Goal: Task Accomplishment & Management: Manage account settings

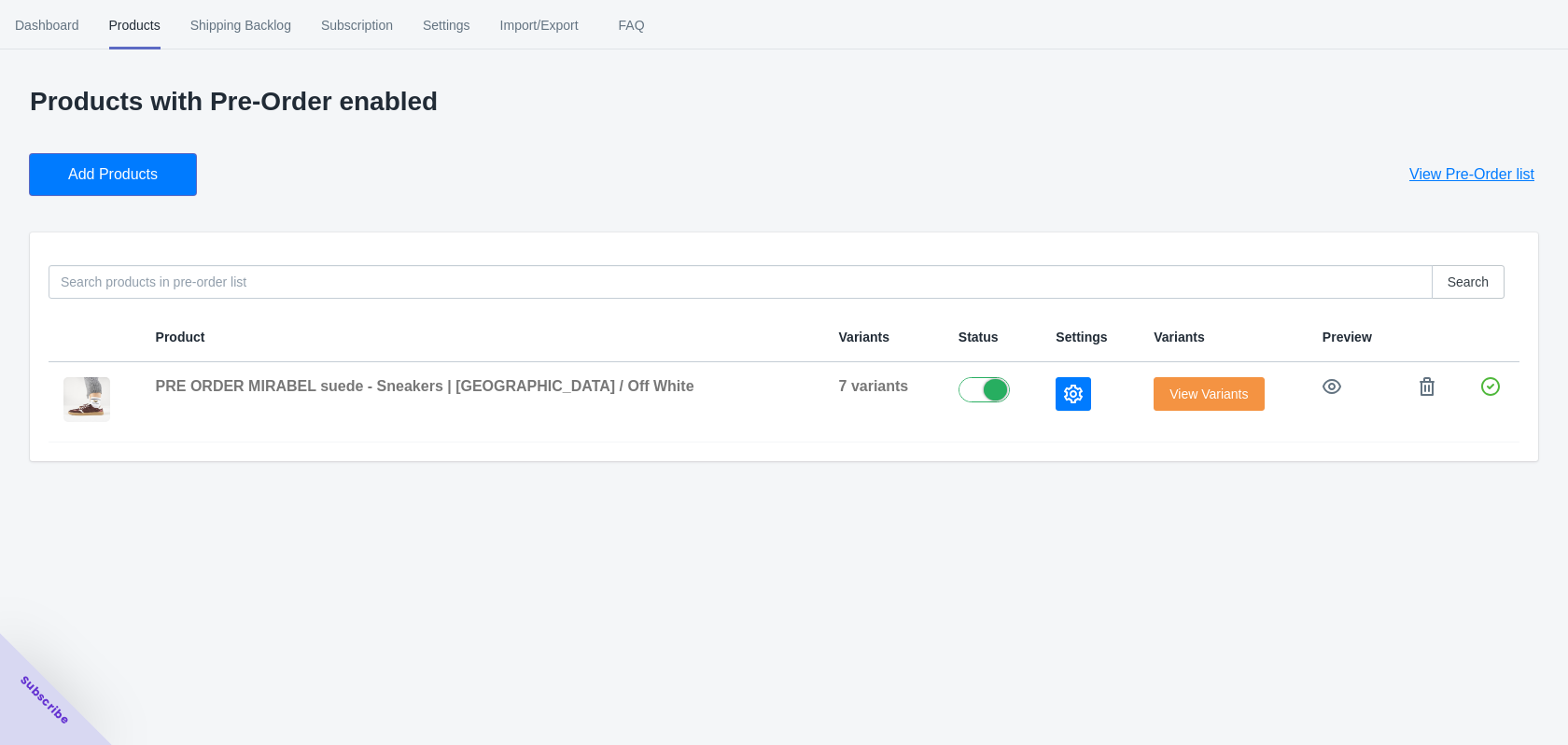
click at [149, 172] on span "Add Products" at bounding box center [113, 175] width 89 height 19
click at [1064, 399] on icon "button" at bounding box center [1073, 394] width 19 height 19
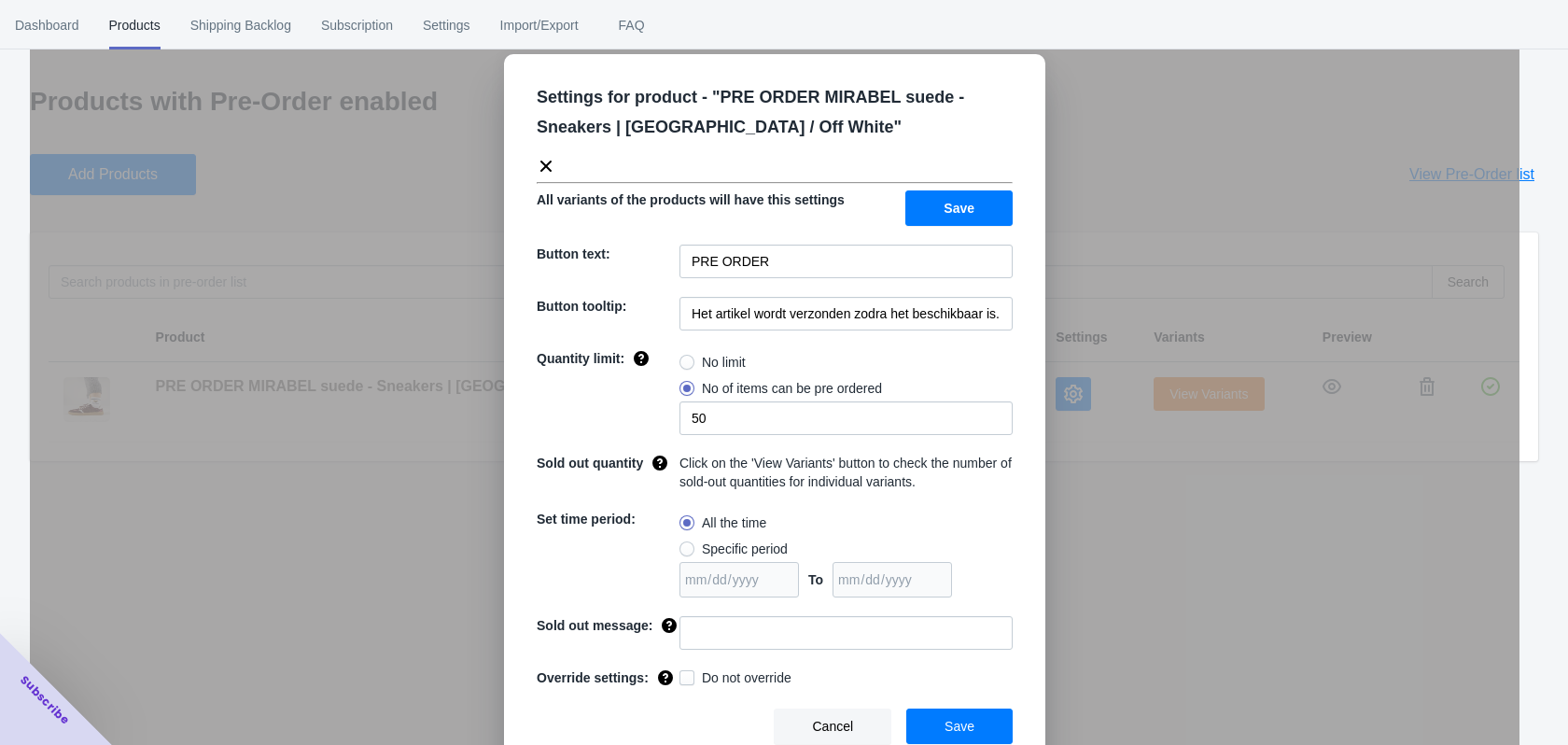
scroll to position [34, 0]
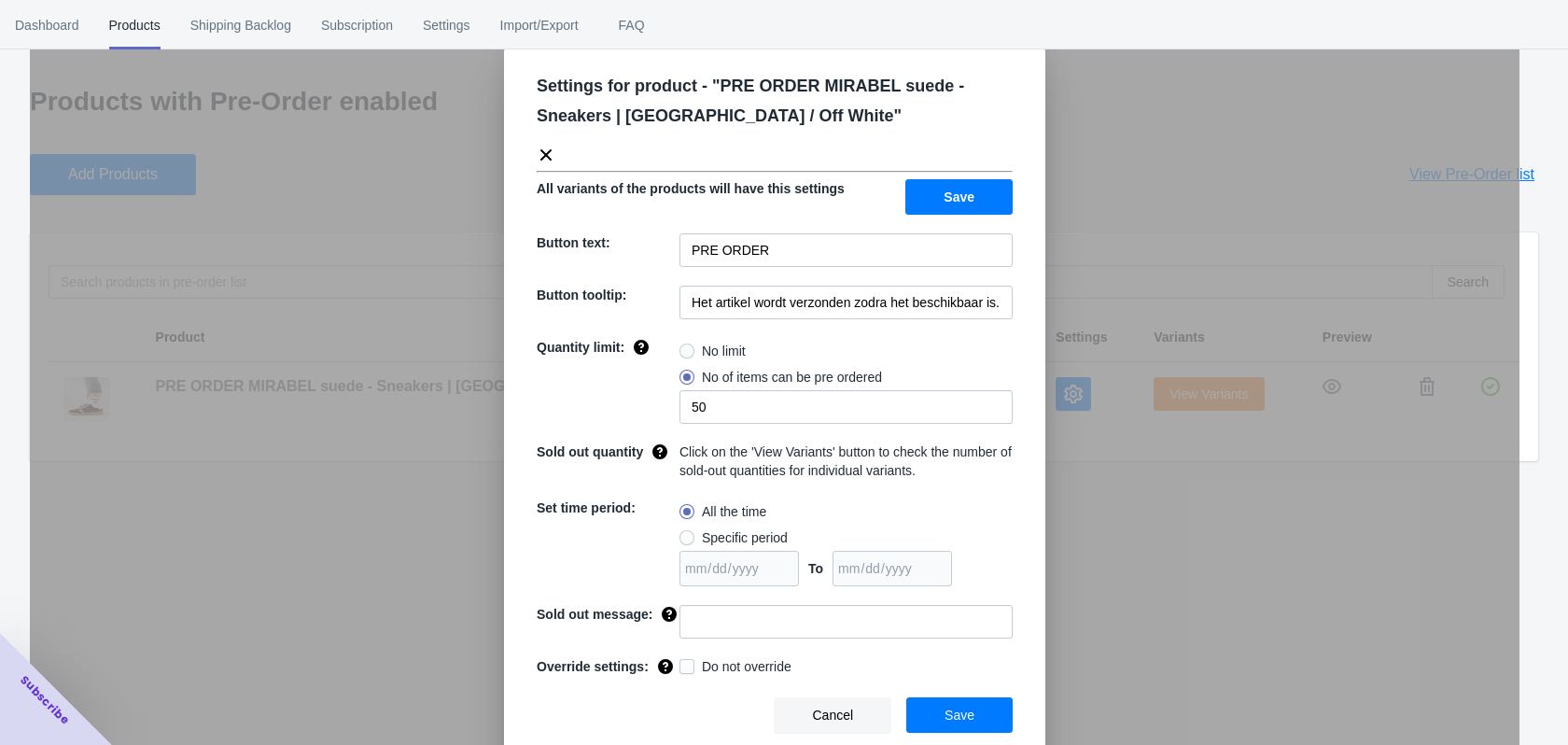
click at [537, 157] on icon at bounding box center [545, 155] width 19 height 19
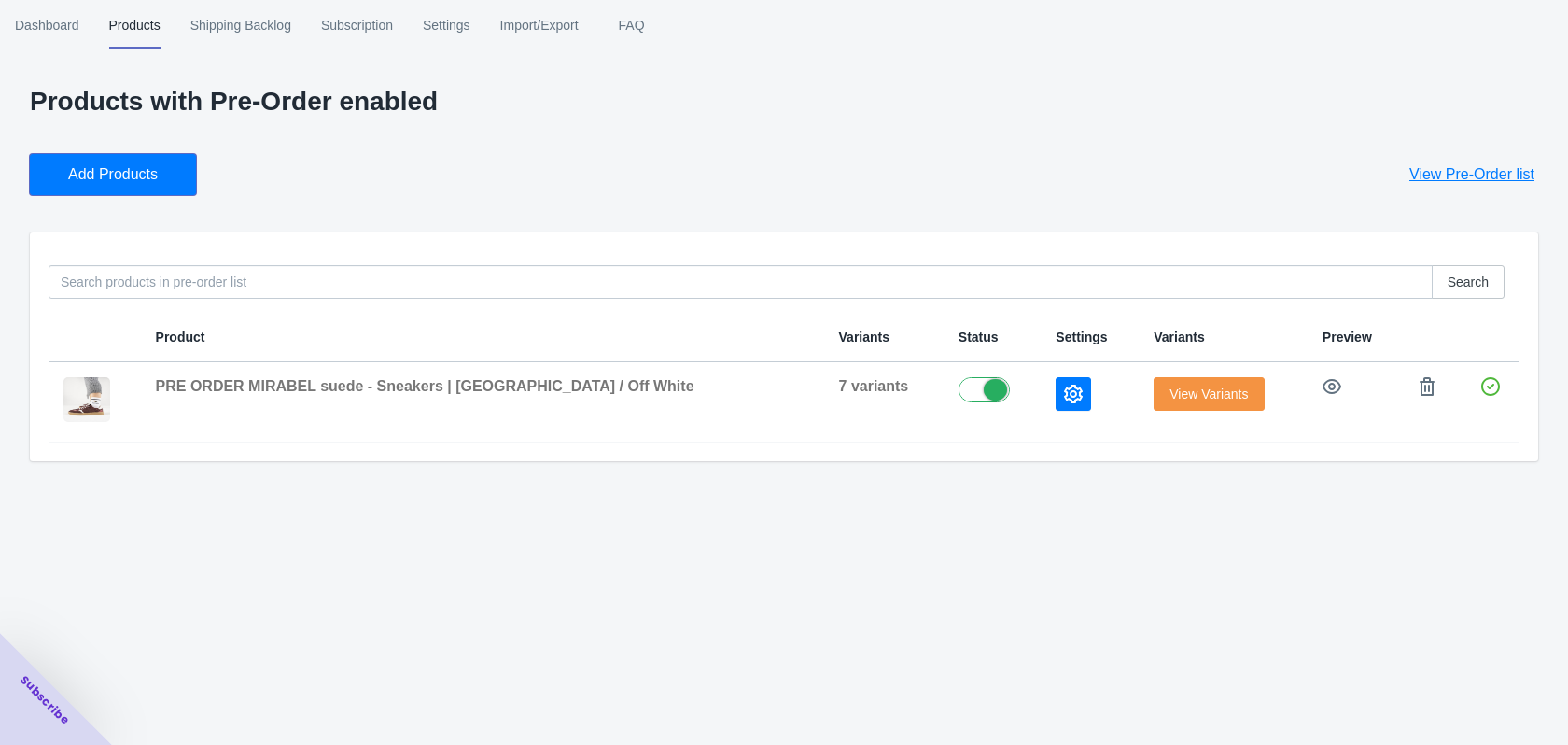
click at [148, 172] on span "Add Products" at bounding box center [113, 175] width 89 height 19
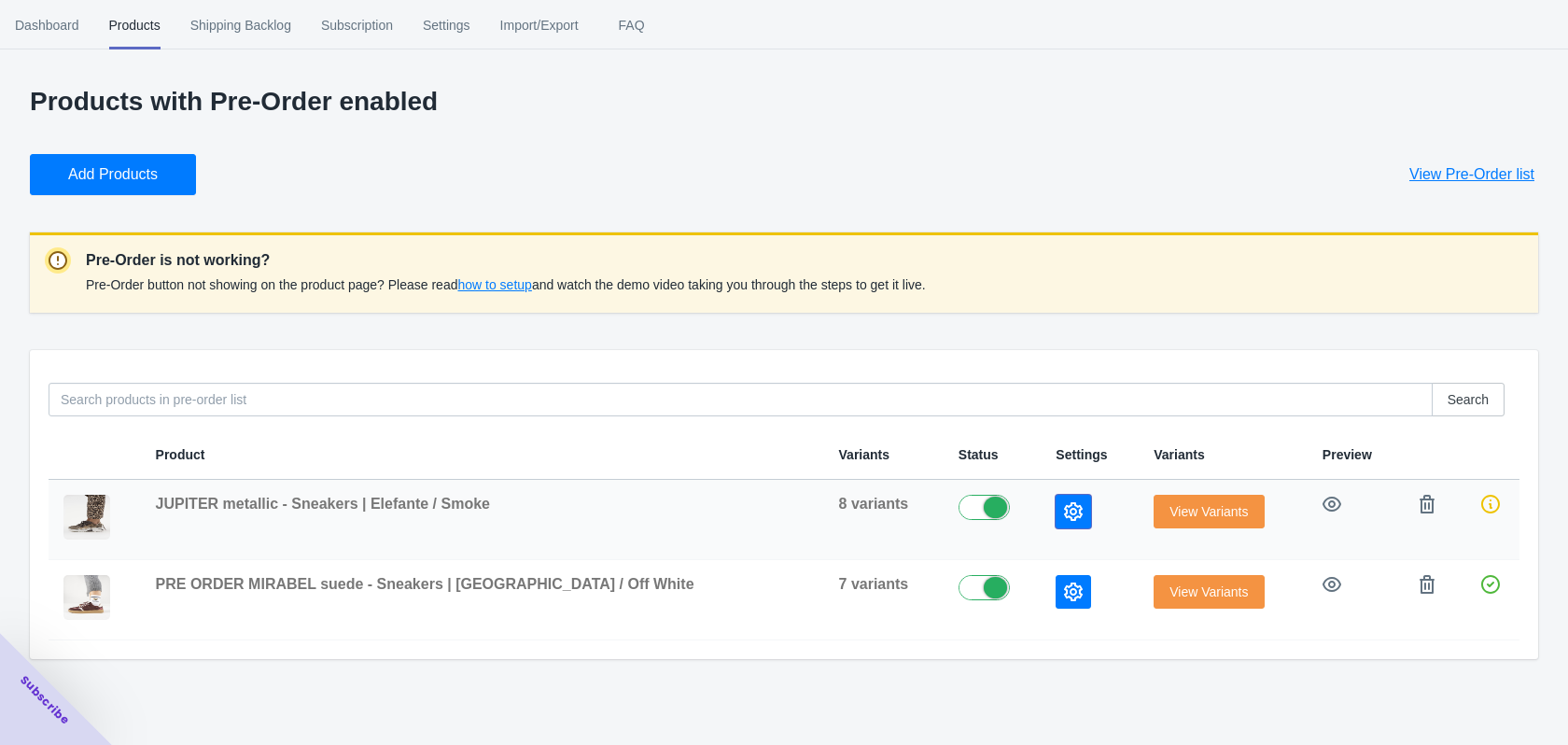
click at [1064, 512] on icon "button" at bounding box center [1073, 511] width 19 height 19
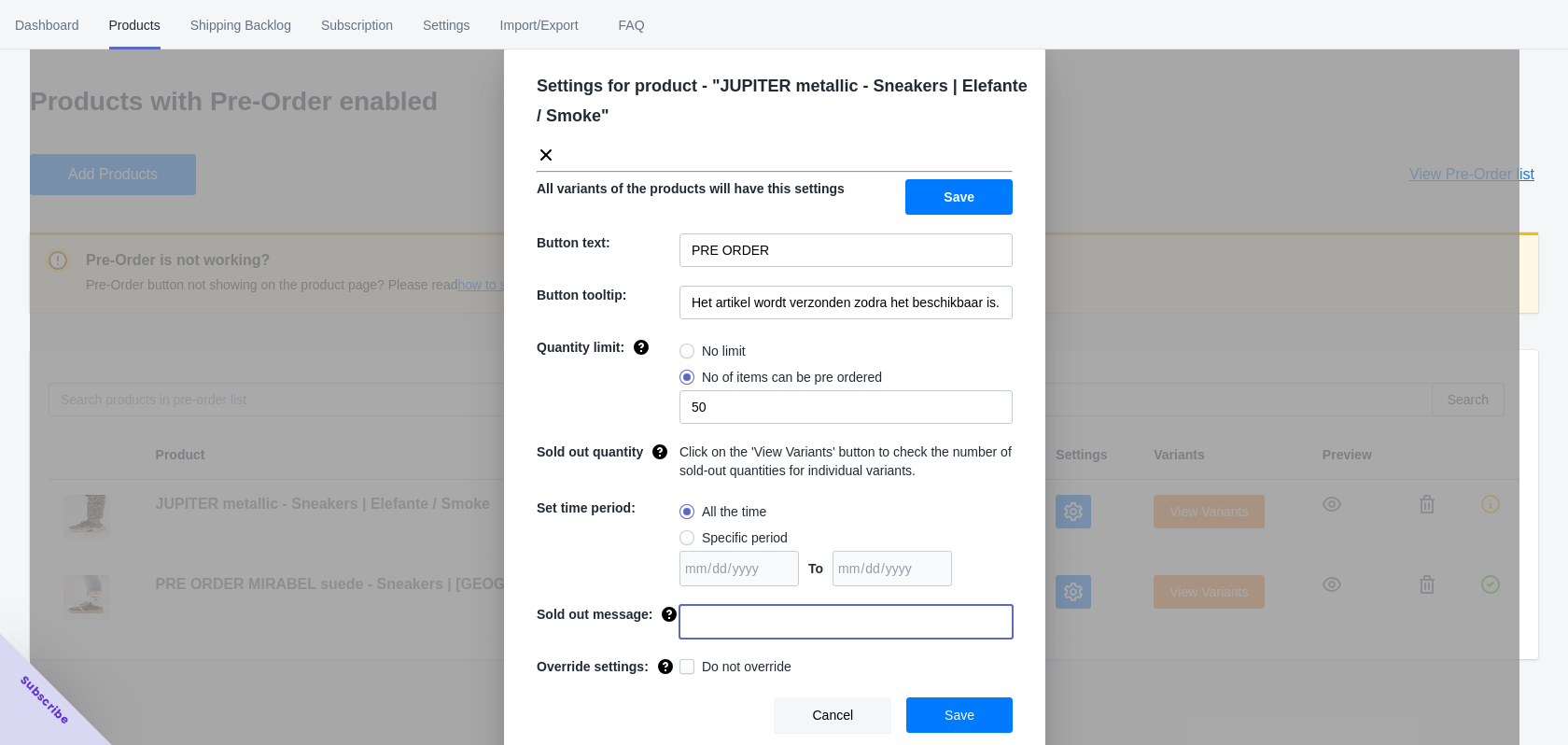
click at [717, 620] on input at bounding box center [846, 622] width 333 height 34
click at [627, 380] on div "Quantity limit:" at bounding box center [608, 381] width 143 height 86
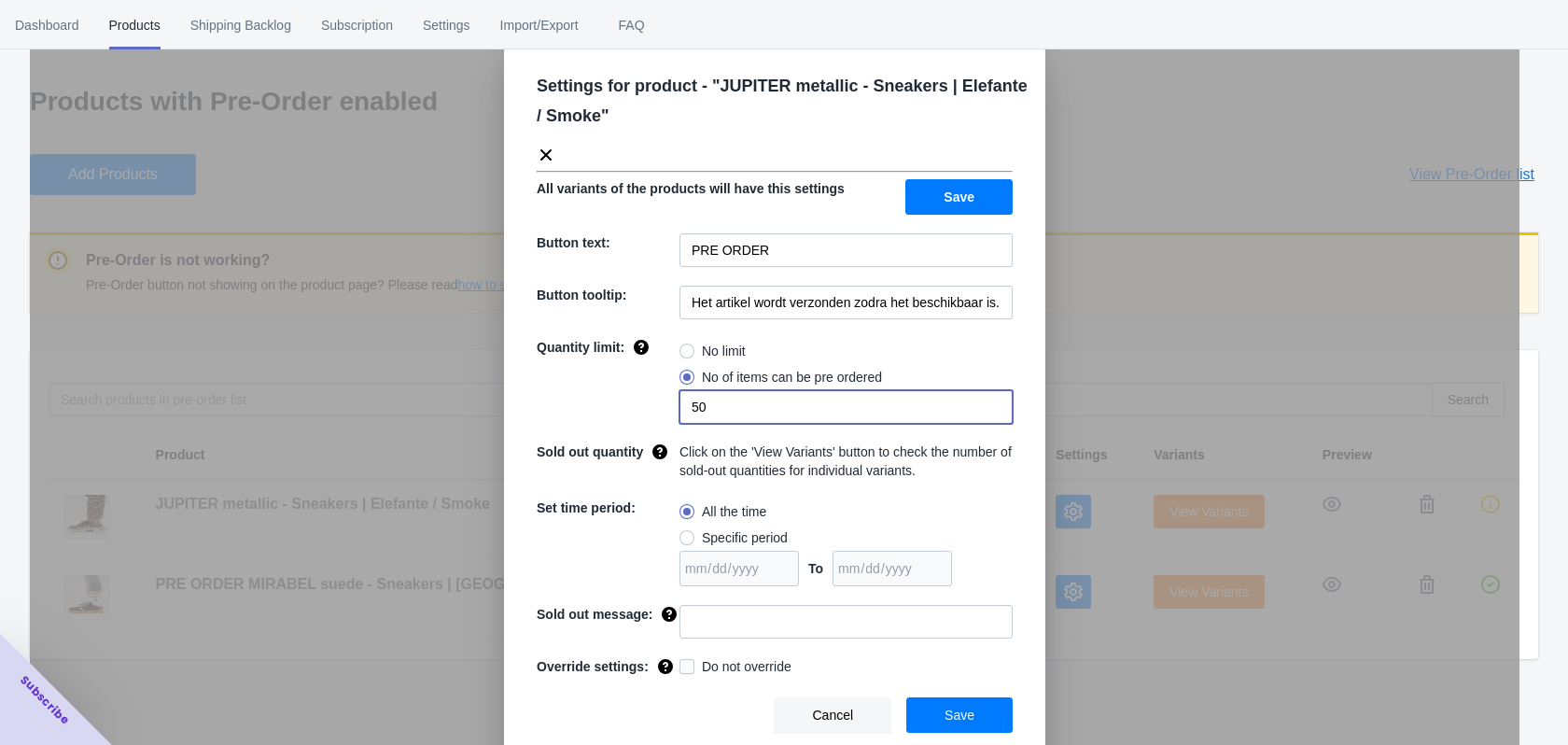
drag, startPoint x: 713, startPoint y: 408, endPoint x: 669, endPoint y: 408, distance: 44.0
click at [669, 408] on div "Quantity limit: No limit No of items can be pre ordered 50" at bounding box center [775, 381] width 476 height 86
click at [541, 154] on icon at bounding box center [545, 155] width 11 height 11
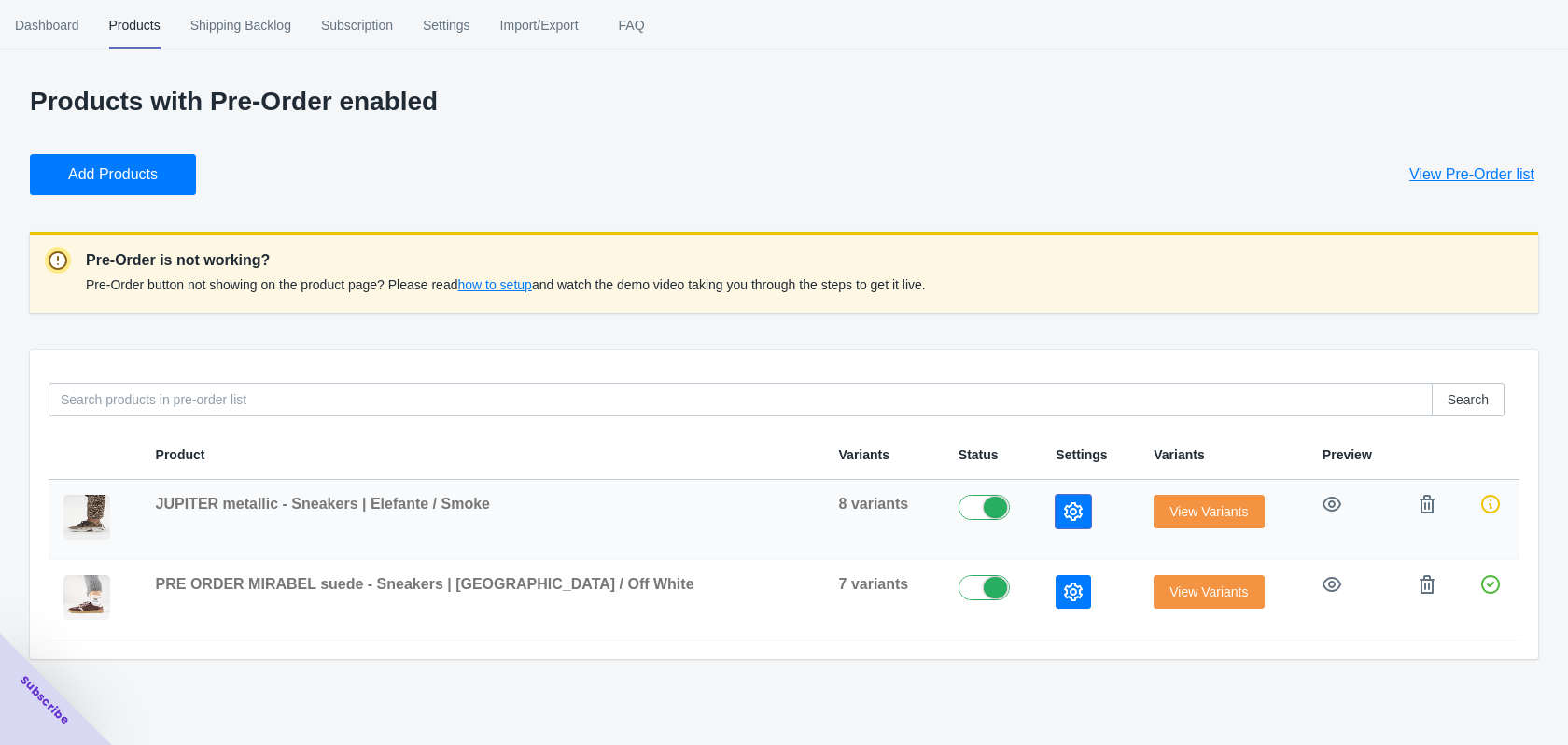
click at [1064, 516] on icon "button" at bounding box center [1073, 511] width 19 height 19
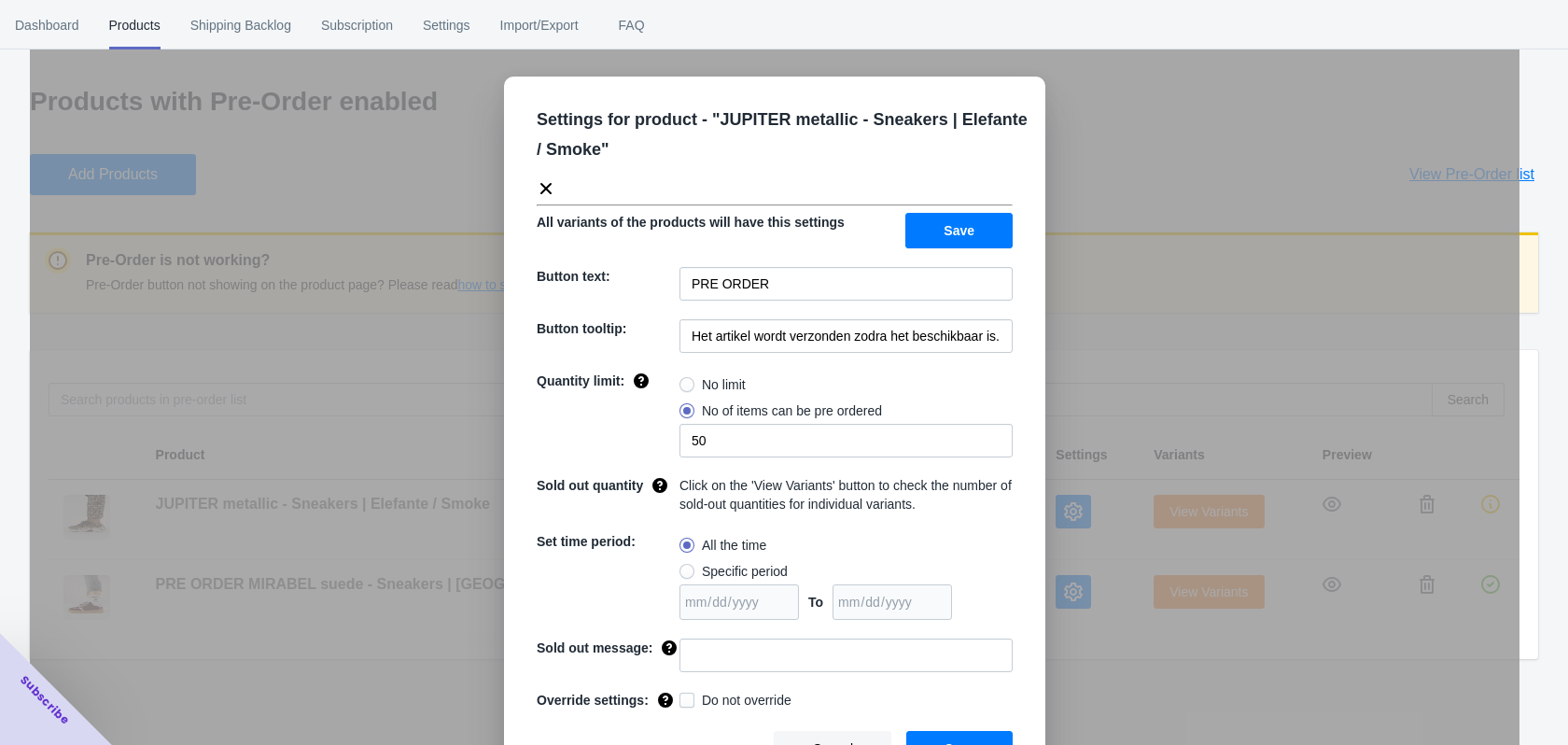
click at [1180, 420] on div "Settings for product - " JUPITER metallic - Sneakers | Elefante / Smoke " All v…" at bounding box center [775, 419] width 1490 height 745
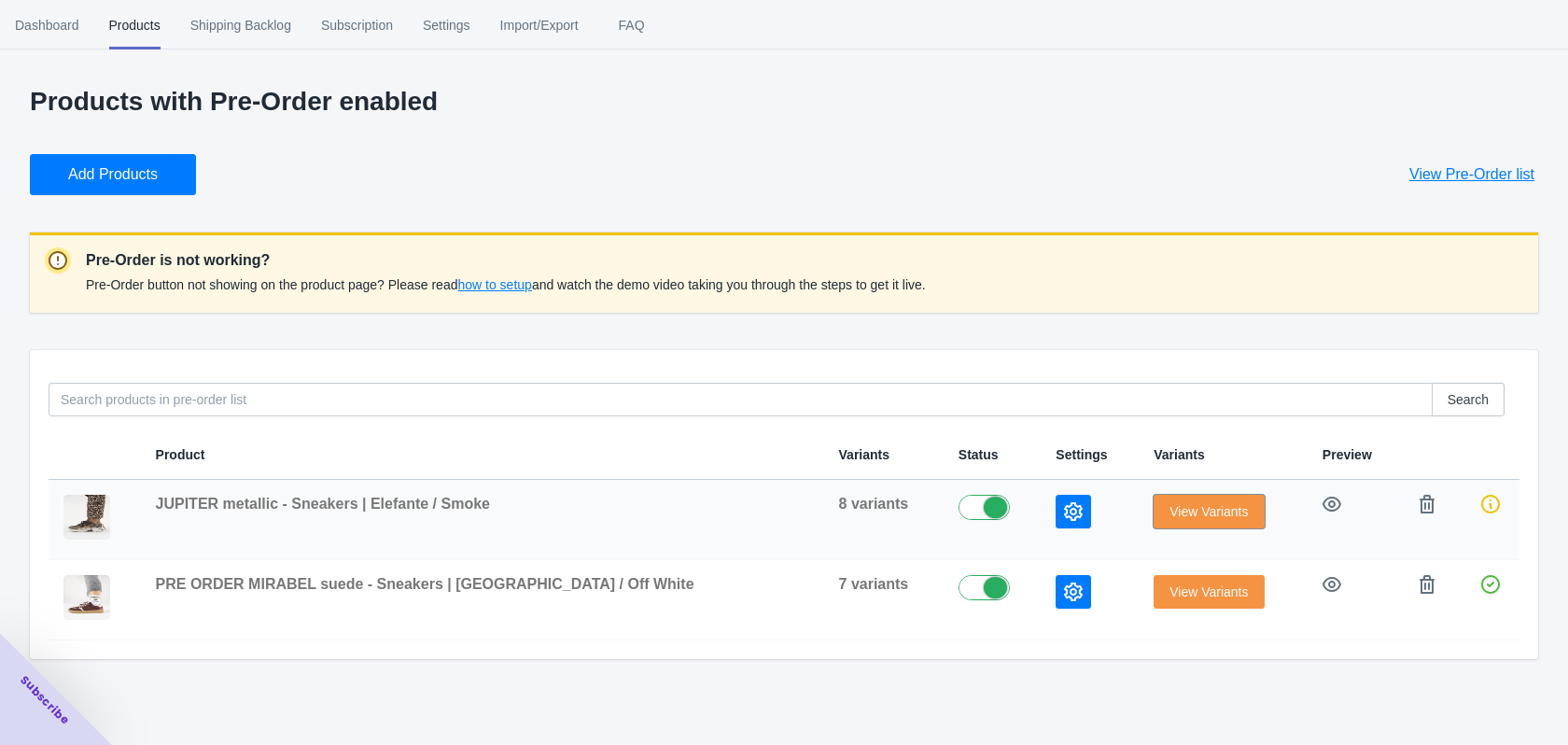
click at [1169, 514] on span "View Variants" at bounding box center [1208, 511] width 78 height 15
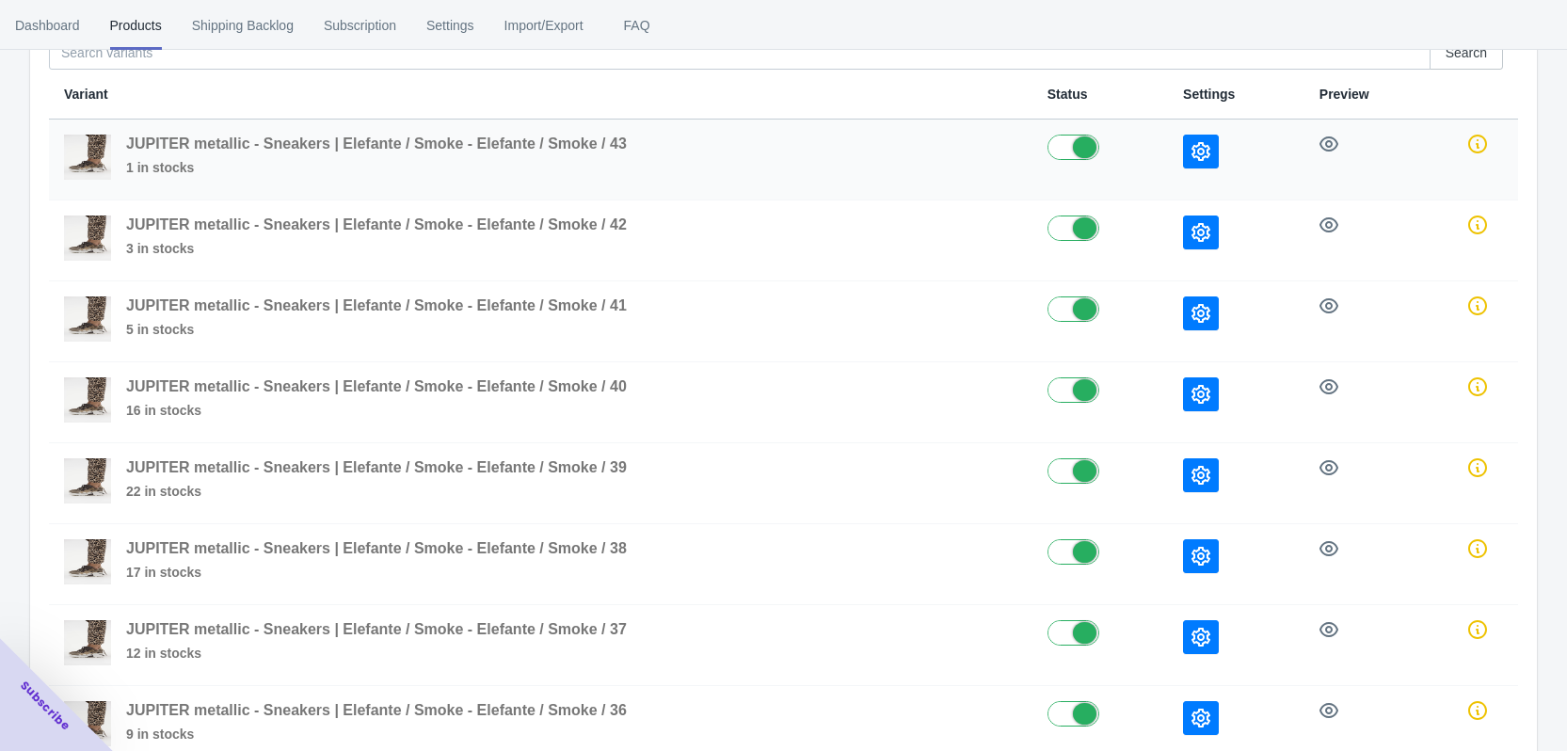
scroll to position [131, 0]
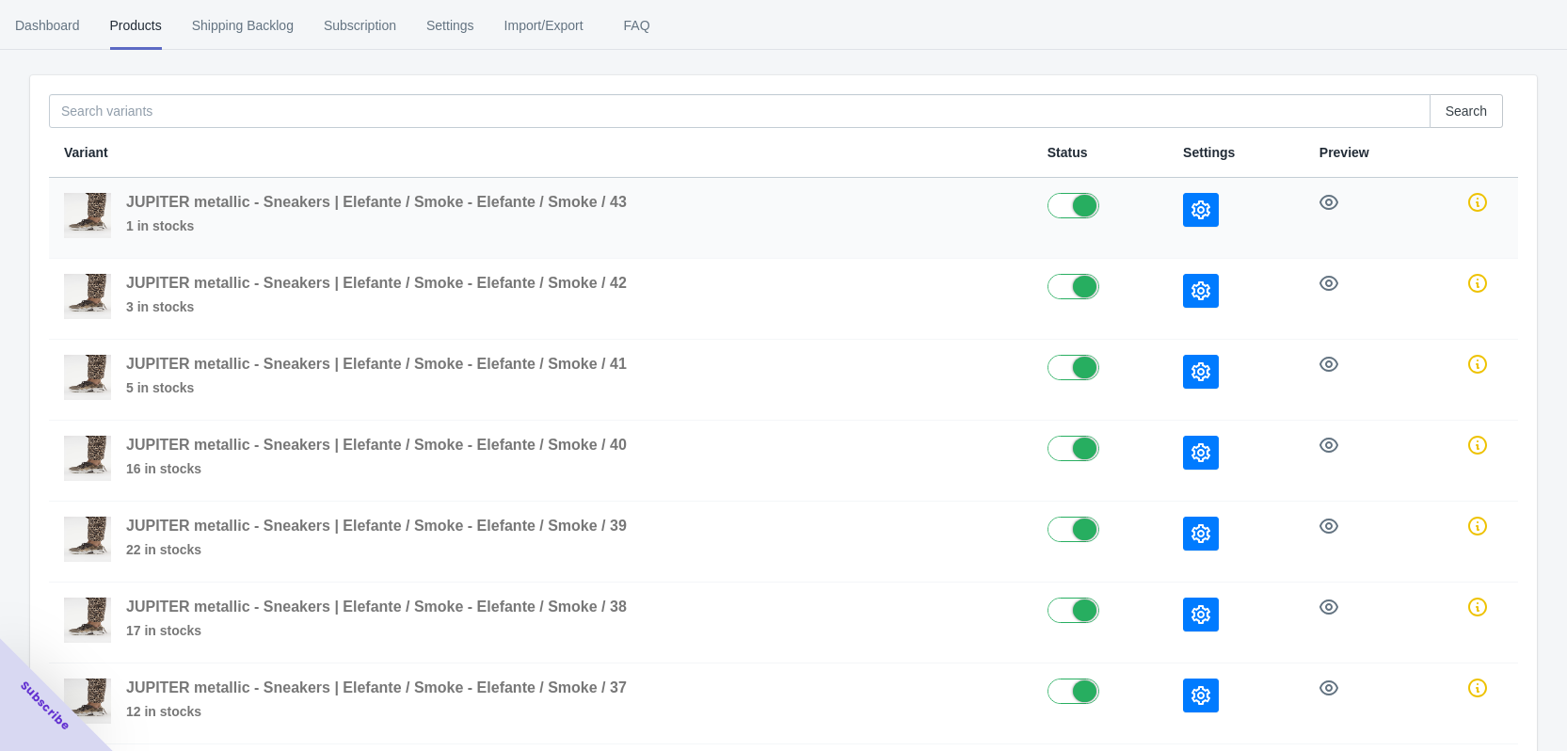
click at [1201, 214] on icon "button" at bounding box center [1200, 209] width 19 height 19
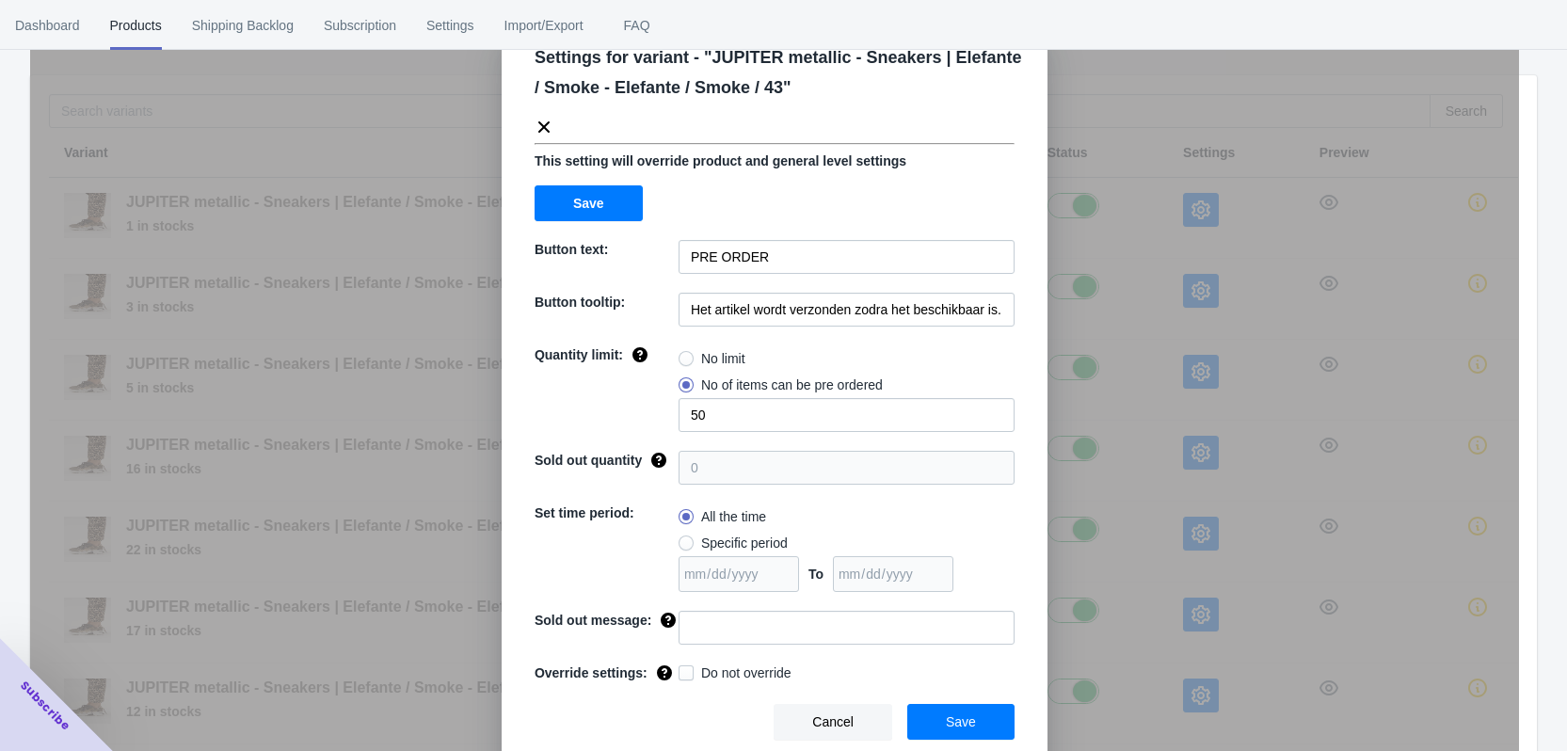
scroll to position [64, 0]
click at [538, 124] on icon at bounding box center [543, 125] width 11 height 11
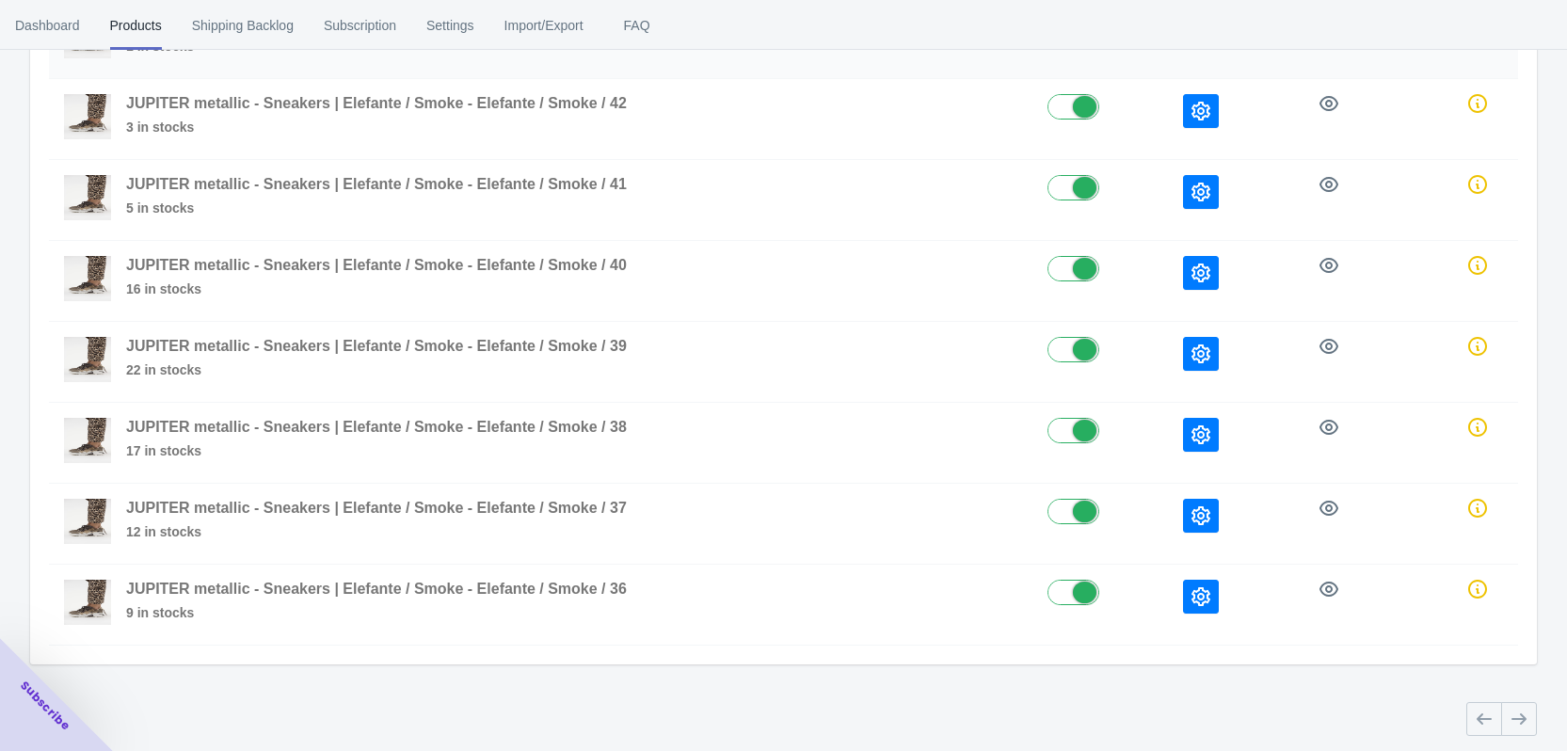
scroll to position [319, 0]
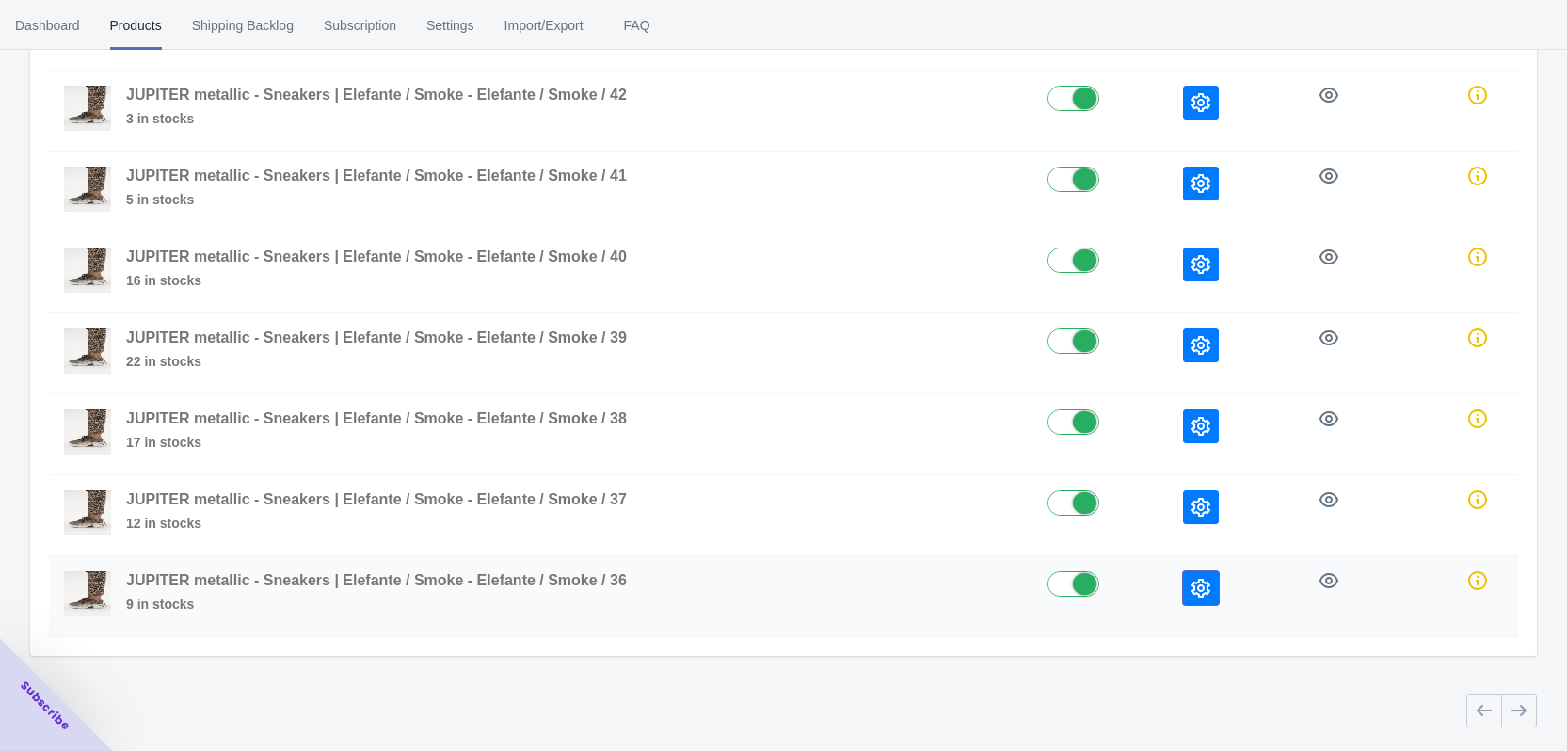
click at [1208, 592] on icon "button" at bounding box center [1200, 588] width 19 height 19
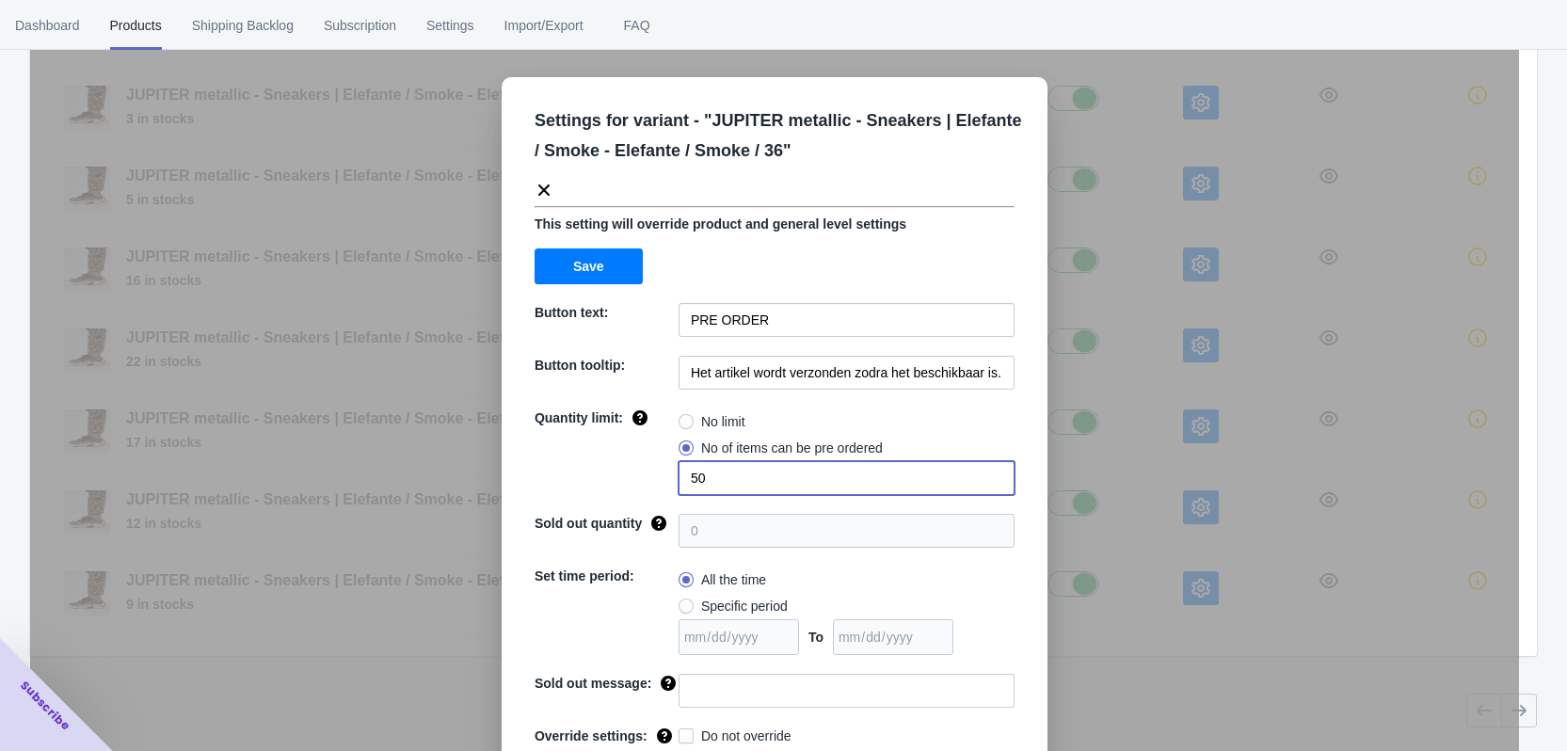
click at [700, 479] on input "50" at bounding box center [846, 478] width 336 height 34
type input "5"
radio input "true"
click at [688, 445] on label "No of items can be pre ordered" at bounding box center [780, 448] width 204 height 26
click at [684, 444] on input "No of items can be pre ordered" at bounding box center [683, 443] width 1 height 1
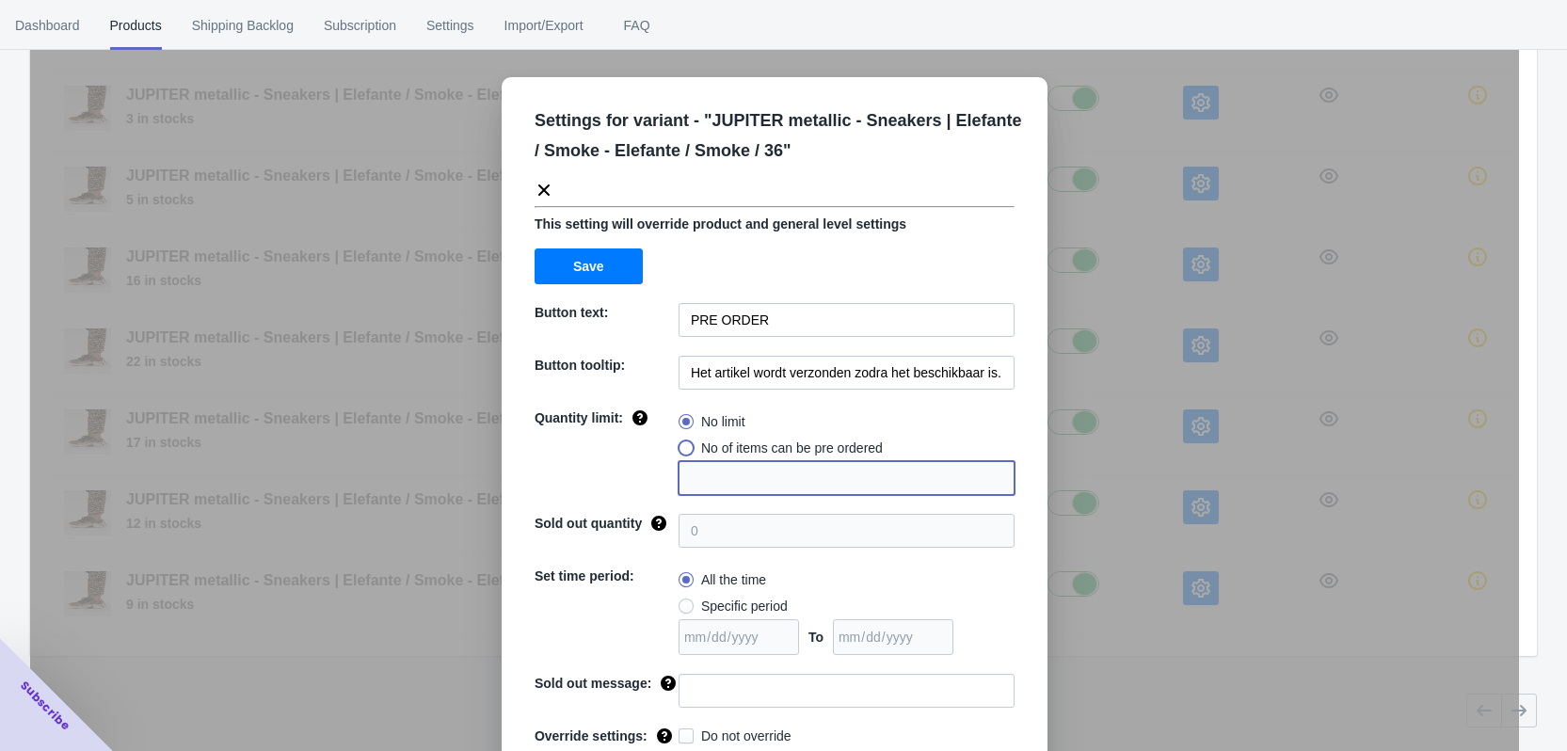
radio input "true"
click at [700, 476] on input "1" at bounding box center [846, 478] width 336 height 34
type input "4"
click at [582, 468] on div "Quantity limit:" at bounding box center [606, 451] width 144 height 87
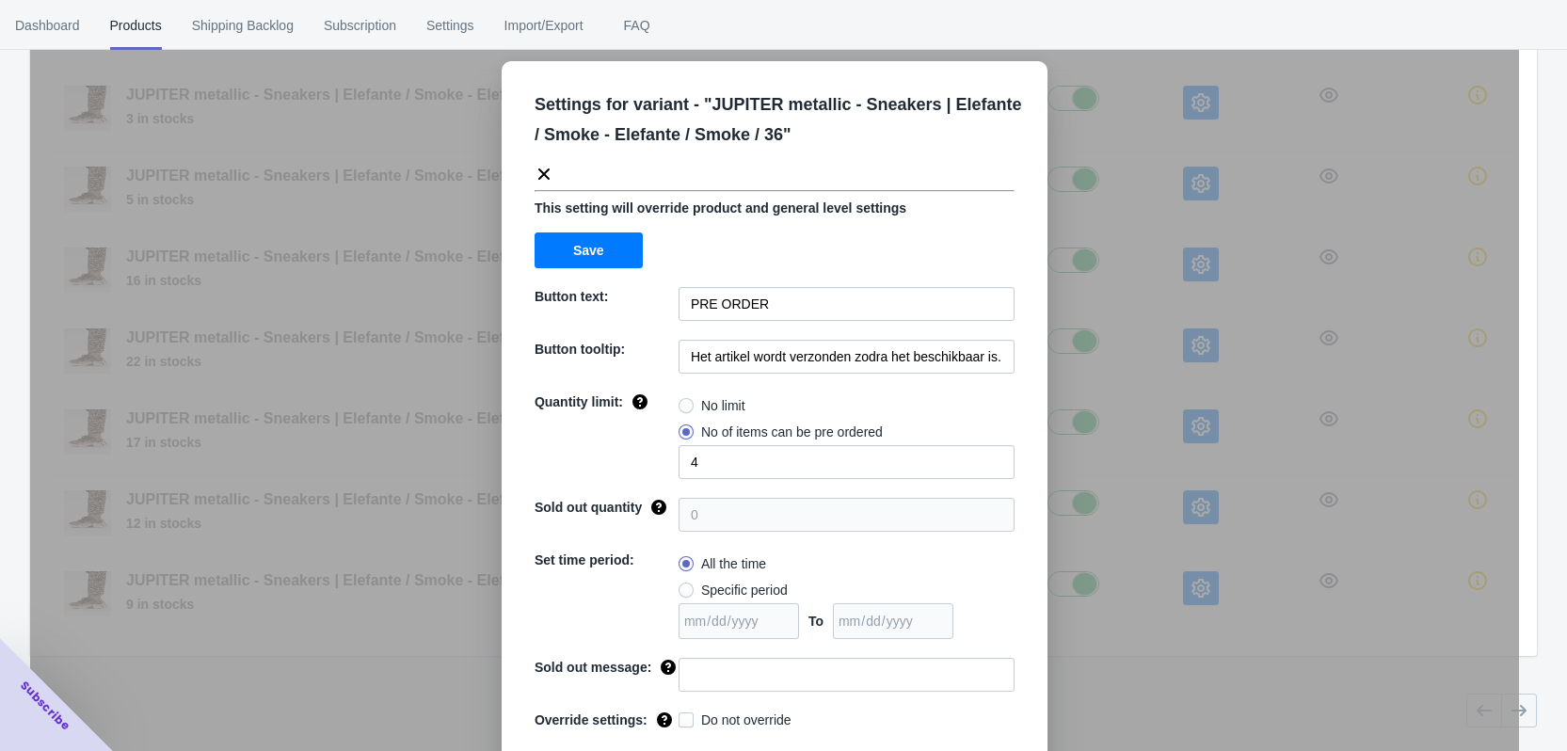
scroll to position [64, 0]
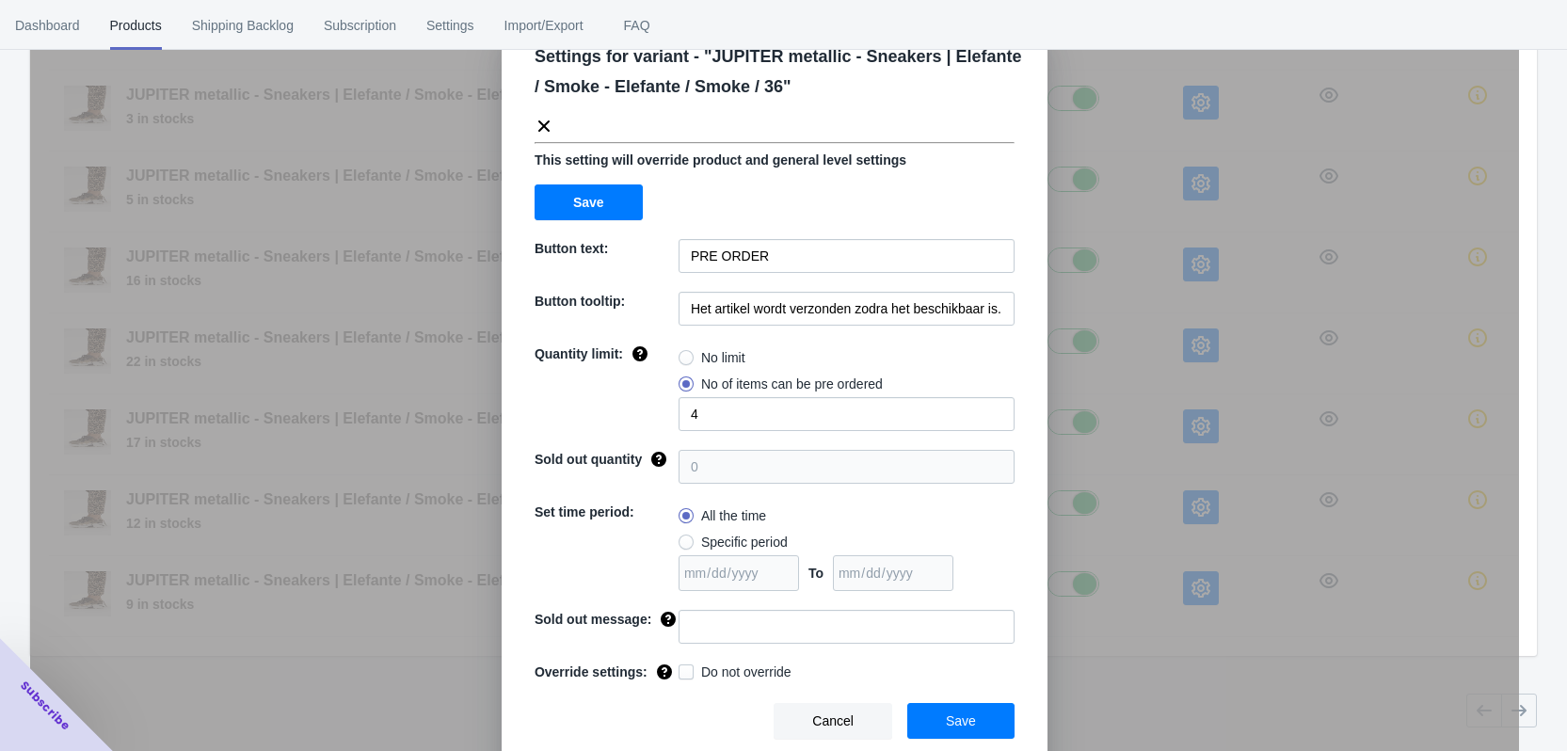
click at [838, 723] on span "Cancel" at bounding box center [832, 720] width 41 height 15
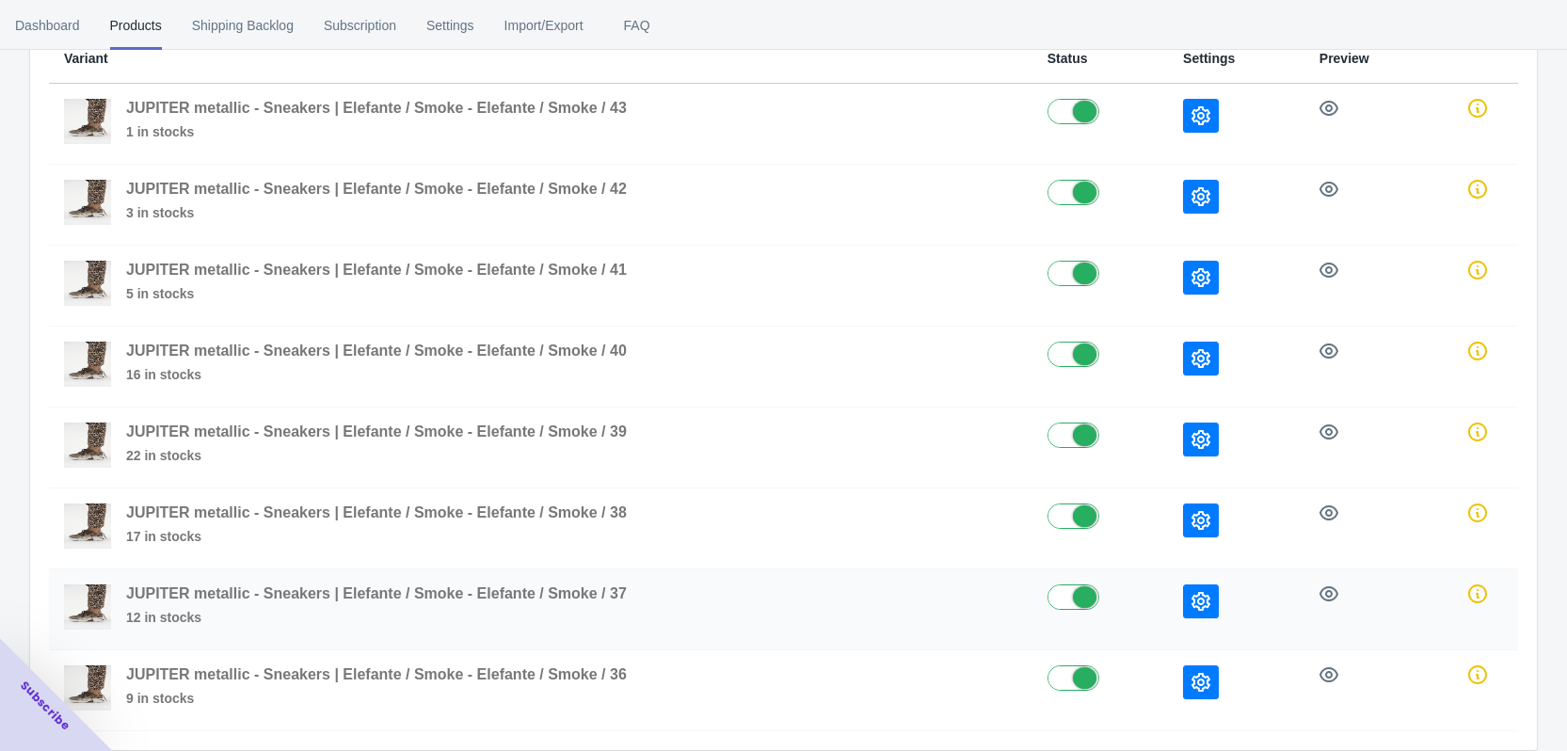
scroll to position [131, 0]
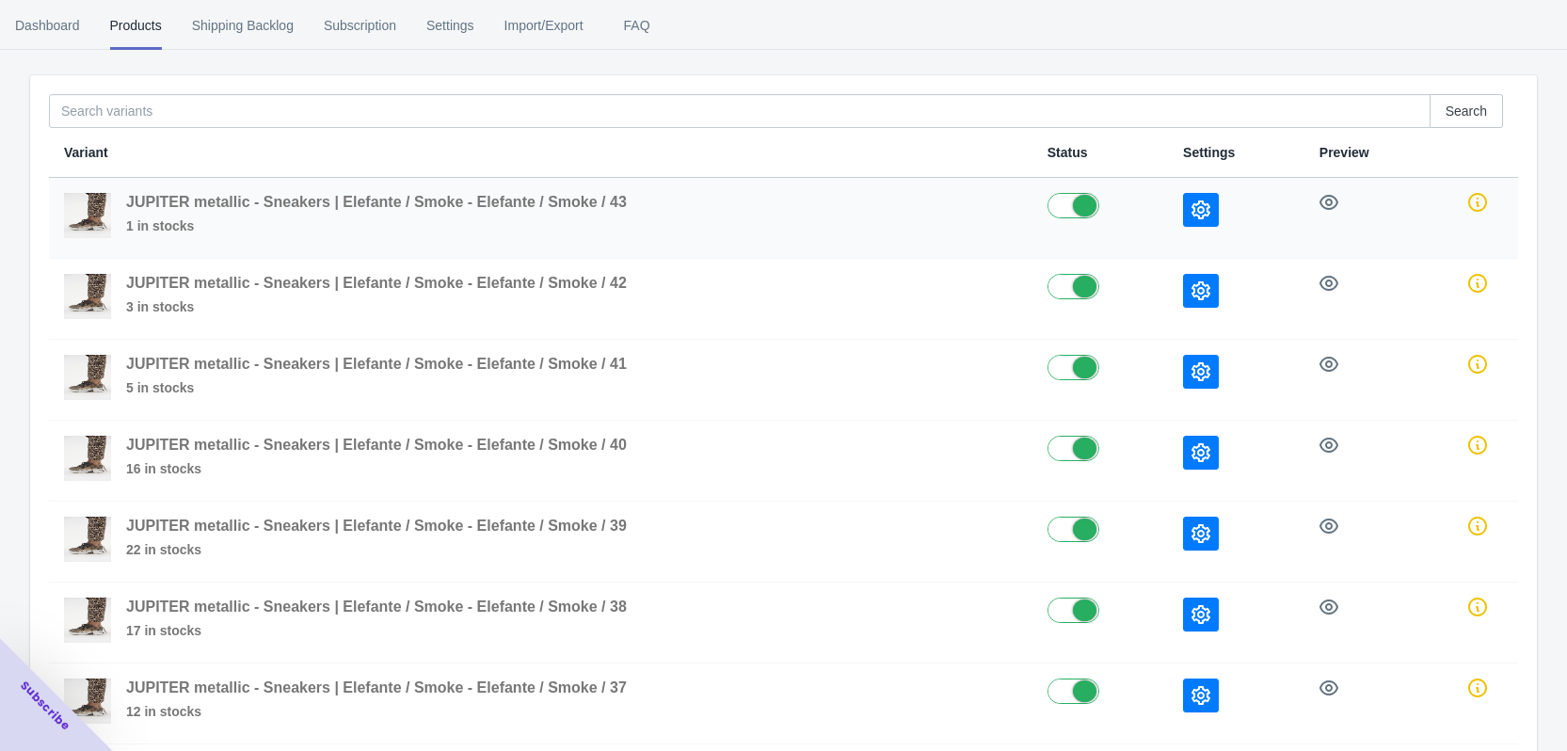
click at [1069, 206] on label at bounding box center [1099, 204] width 105 height 23
click at [1066, 209] on label at bounding box center [1099, 204] width 105 height 23
checkbox input "true"
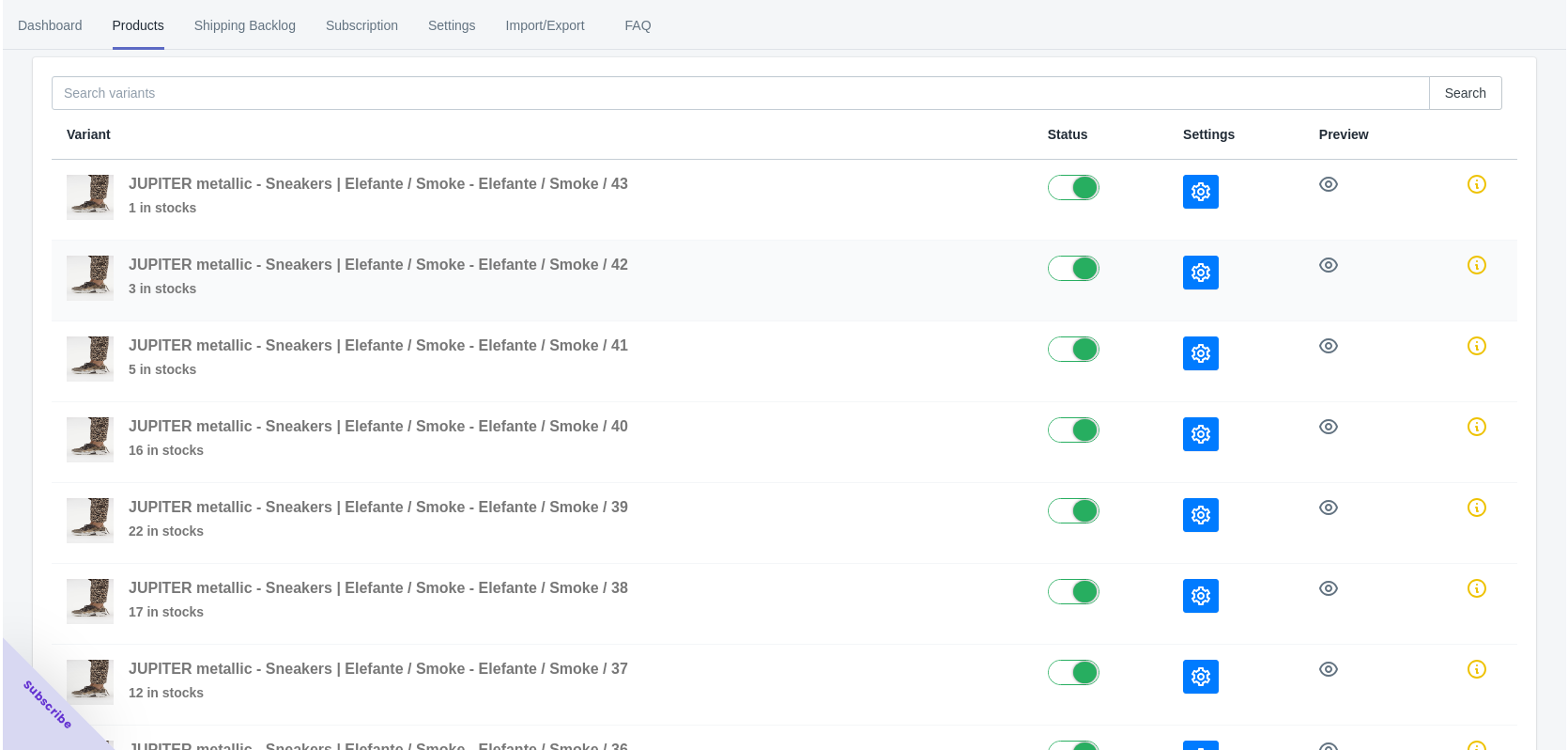
scroll to position [0, 0]
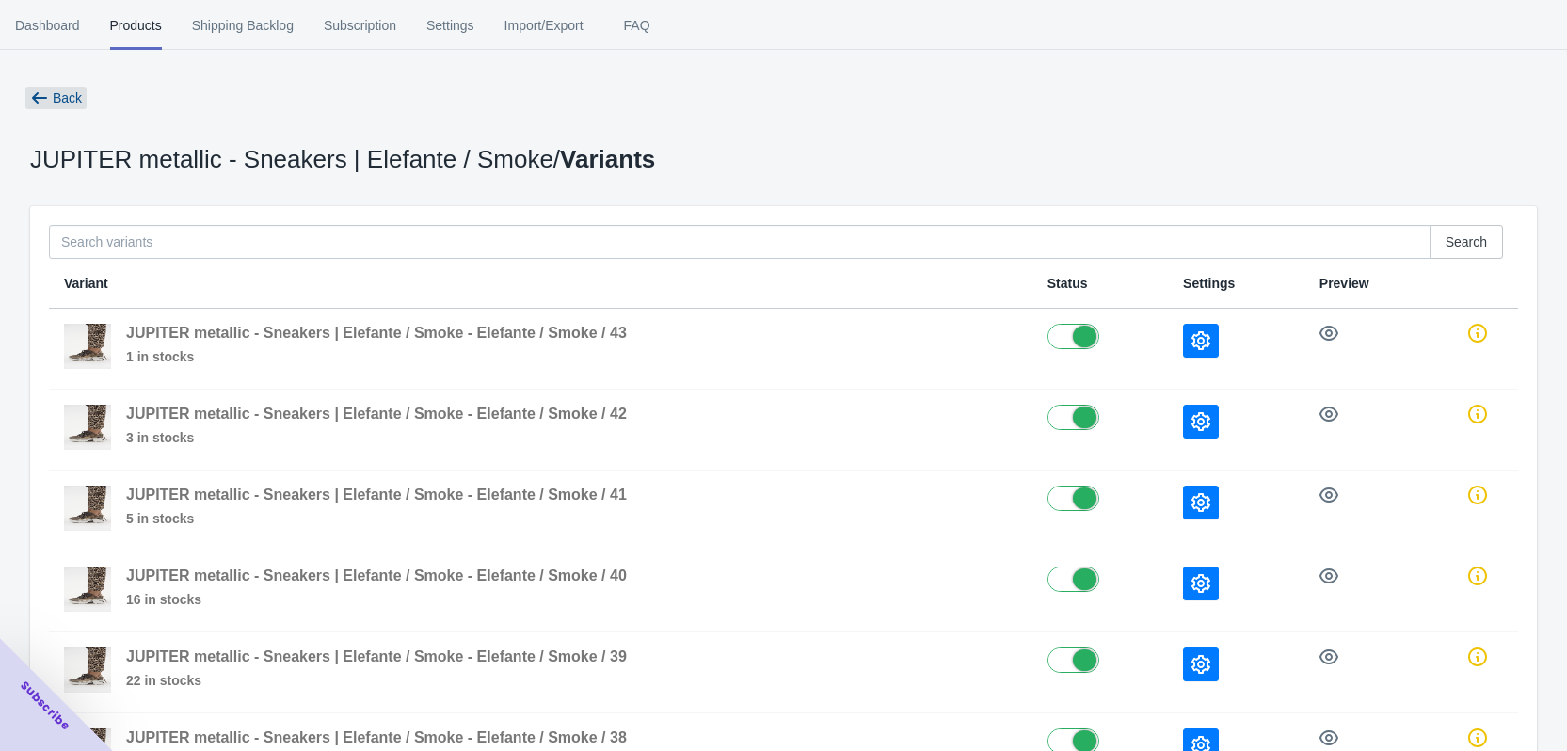
click at [50, 99] on span "Back" at bounding box center [55, 98] width 61 height 23
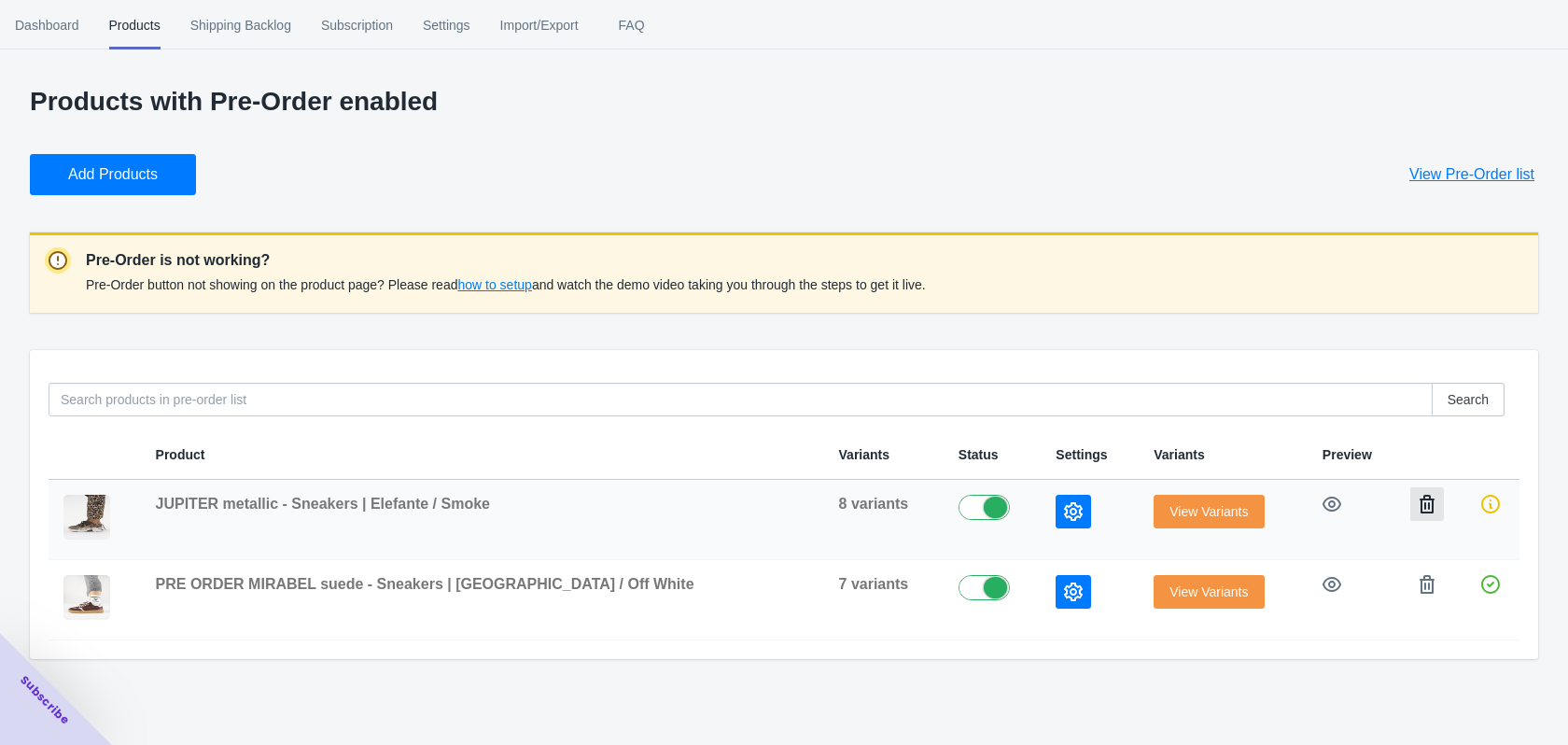
click at [1417, 507] on icon "button" at bounding box center [1426, 504] width 19 height 19
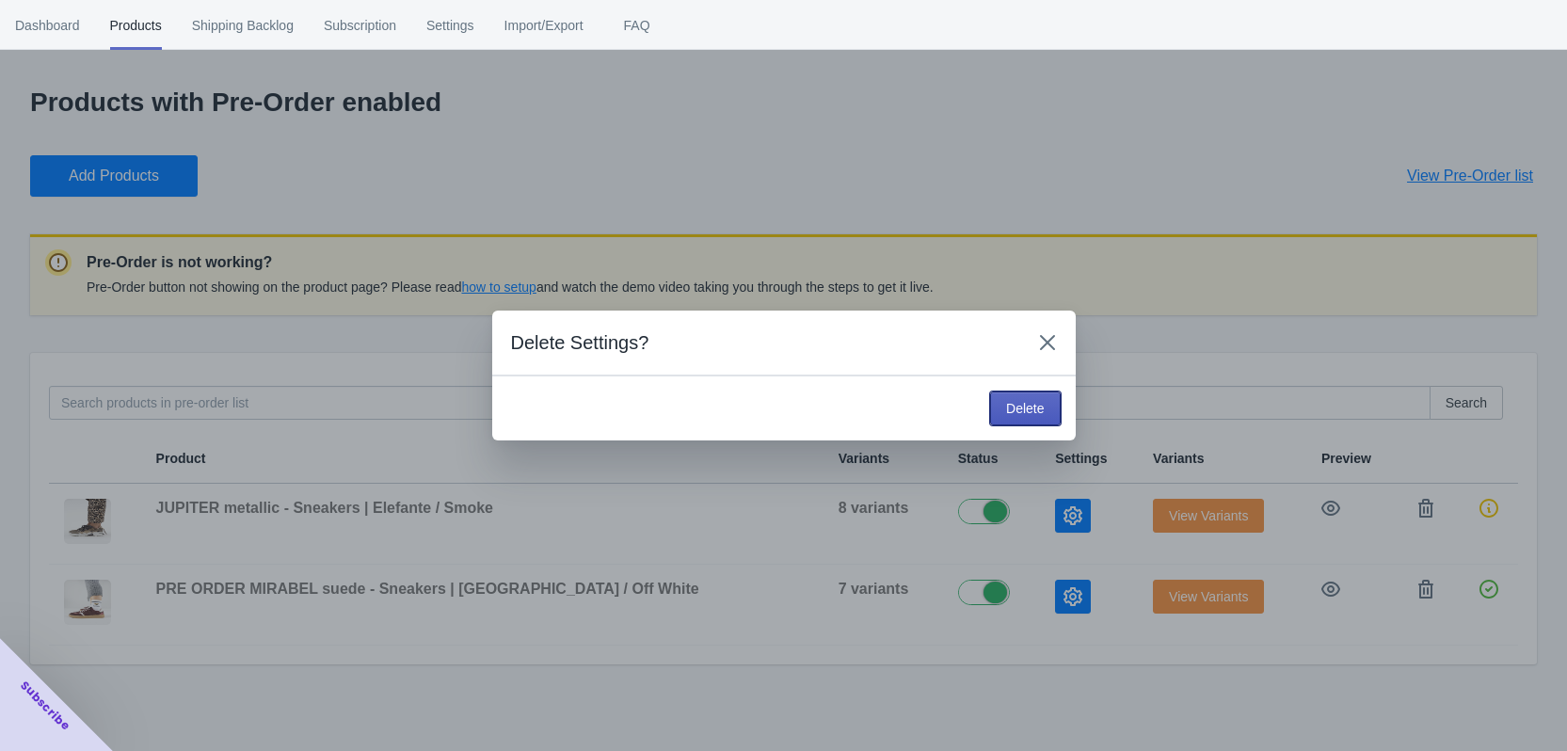
click at [1024, 407] on span "Delete" at bounding box center [1025, 408] width 38 height 15
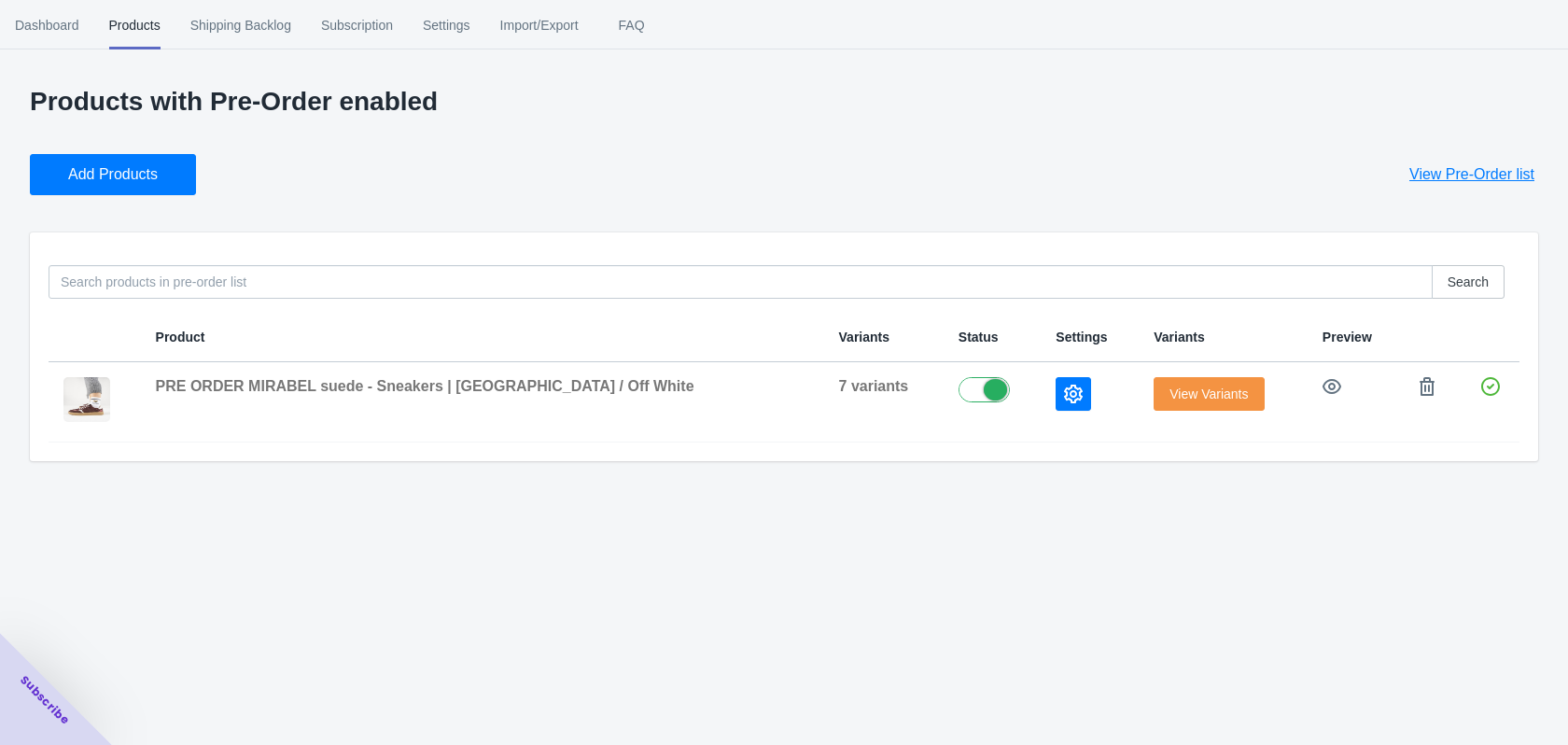
click at [861, 565] on div "Dashboard Products Shipping Backlog Subscription Settings Import/Export FAQ Das…" at bounding box center [784, 372] width 1568 height 745
